Goal: Task Accomplishment & Management: Manage account settings

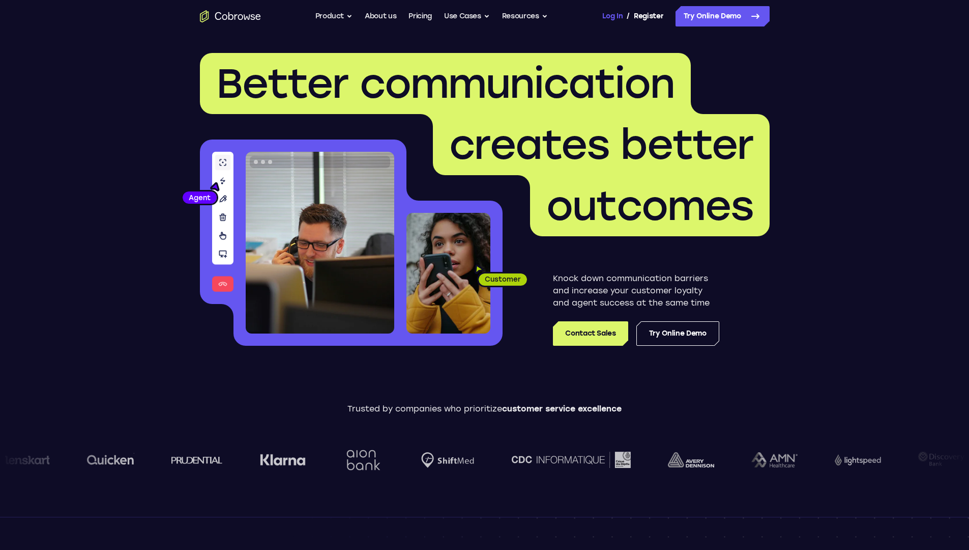
click at [612, 16] on link "Log In" at bounding box center [613, 16] width 20 height 20
click at [648, 16] on link "Register" at bounding box center [649, 16] width 30 height 20
